Goal: Task Accomplishment & Management: Use online tool/utility

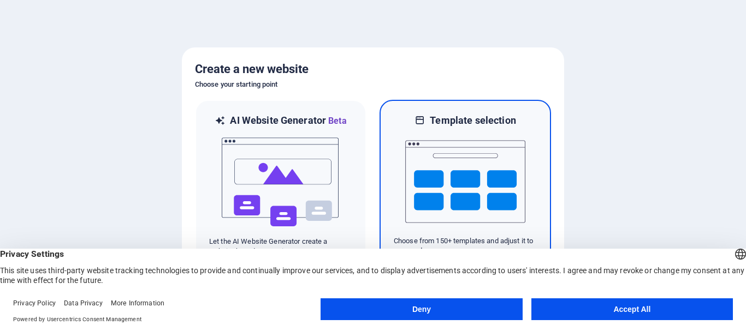
click at [434, 204] on img at bounding box center [465, 181] width 120 height 109
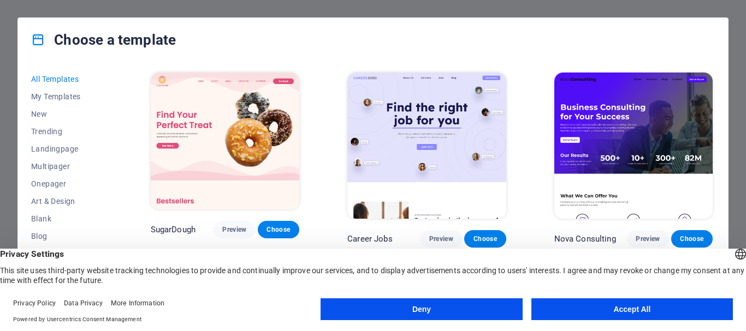
click at [615, 128] on img at bounding box center [633, 146] width 158 height 146
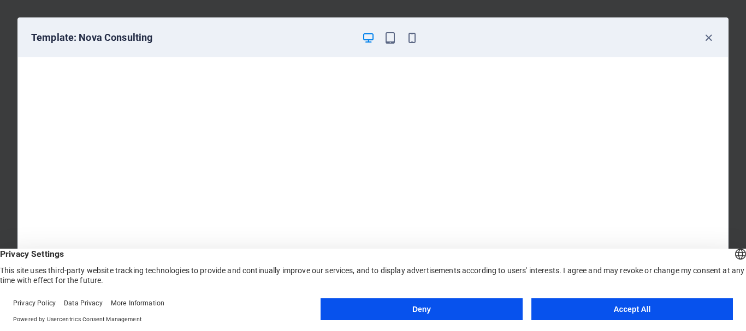
click at [417, 310] on button "Deny" at bounding box center [422, 310] width 202 height 22
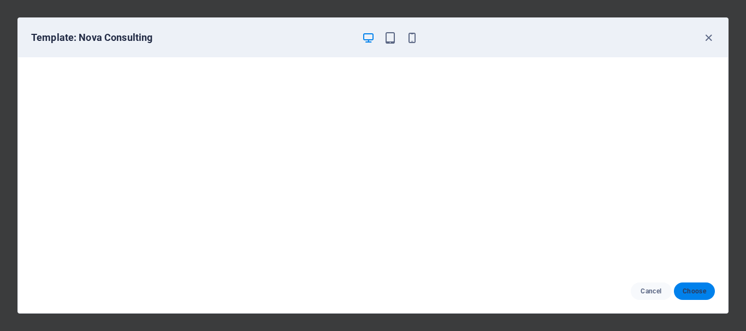
click at [696, 292] on span "Choose" at bounding box center [694, 291] width 23 height 9
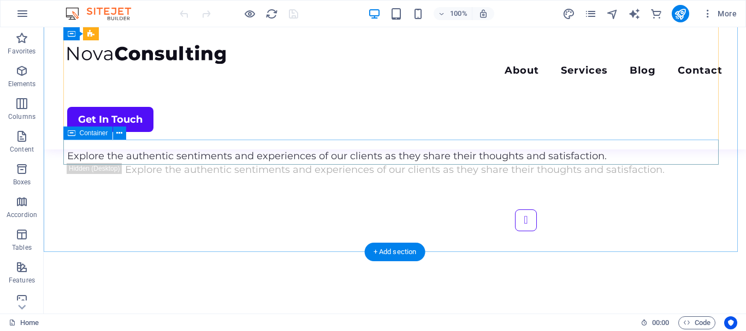
scroll to position [2655, 0]
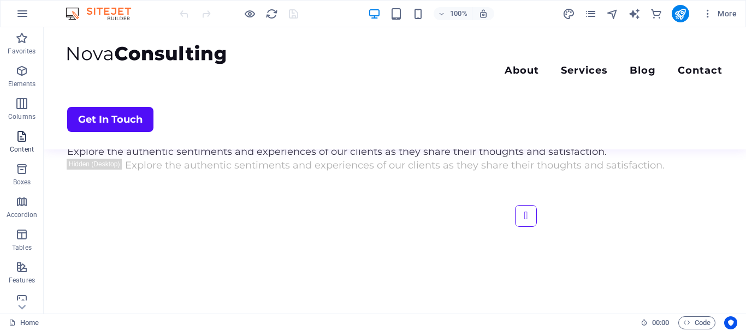
click at [24, 151] on p "Content" at bounding box center [22, 149] width 24 height 9
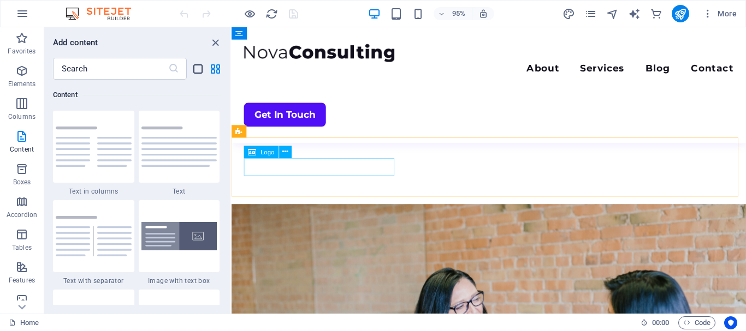
scroll to position [2144, 0]
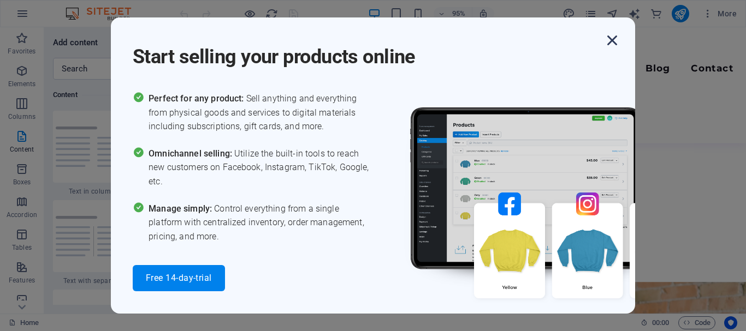
click at [611, 39] on icon "button" at bounding box center [612, 41] width 20 height 20
